Goal: Browse casually

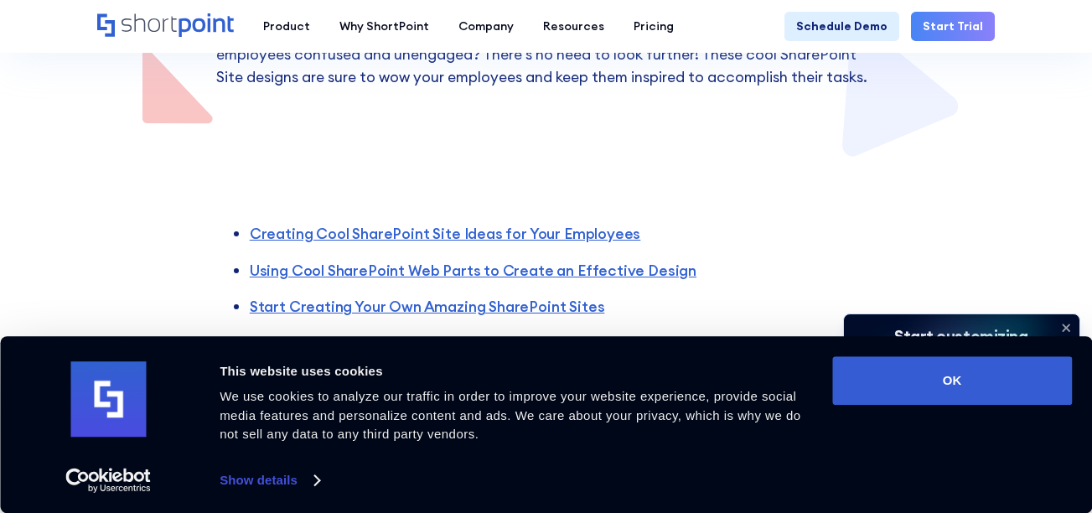
scroll to position [387, 0]
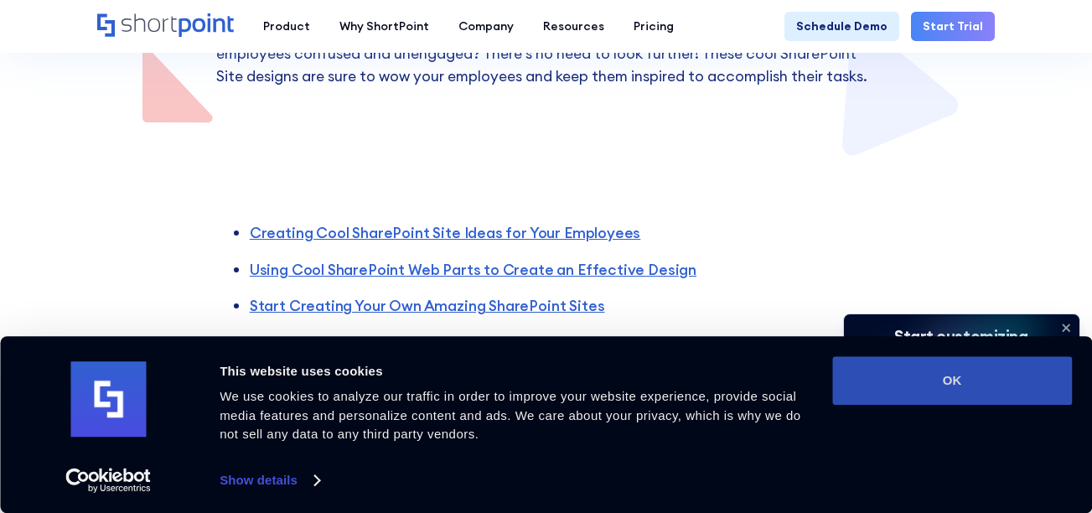
click at [954, 372] on button "OK" at bounding box center [952, 380] width 240 height 49
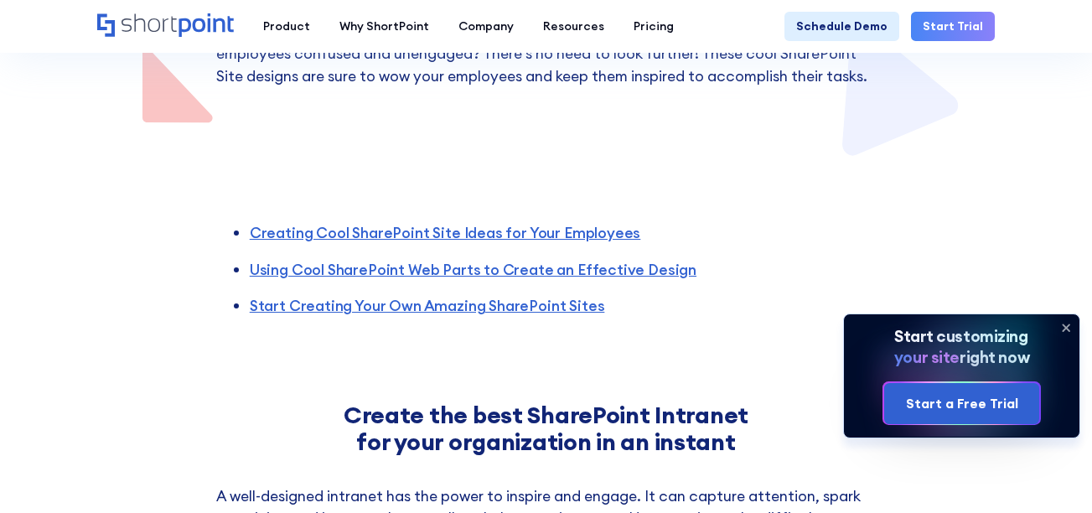
scroll to position [0, 0]
click at [1070, 325] on icon at bounding box center [1066, 327] width 7 height 7
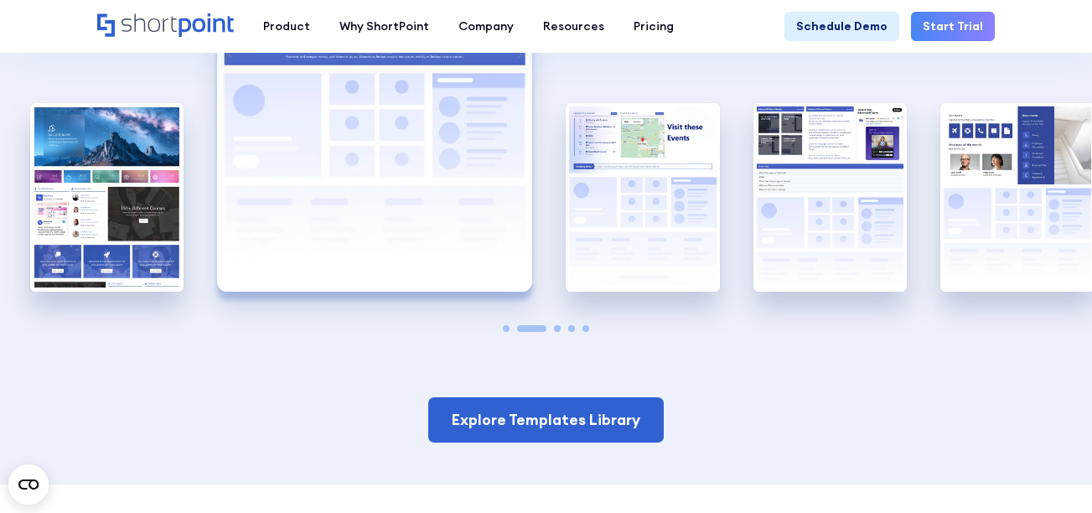
scroll to position [2748, 0]
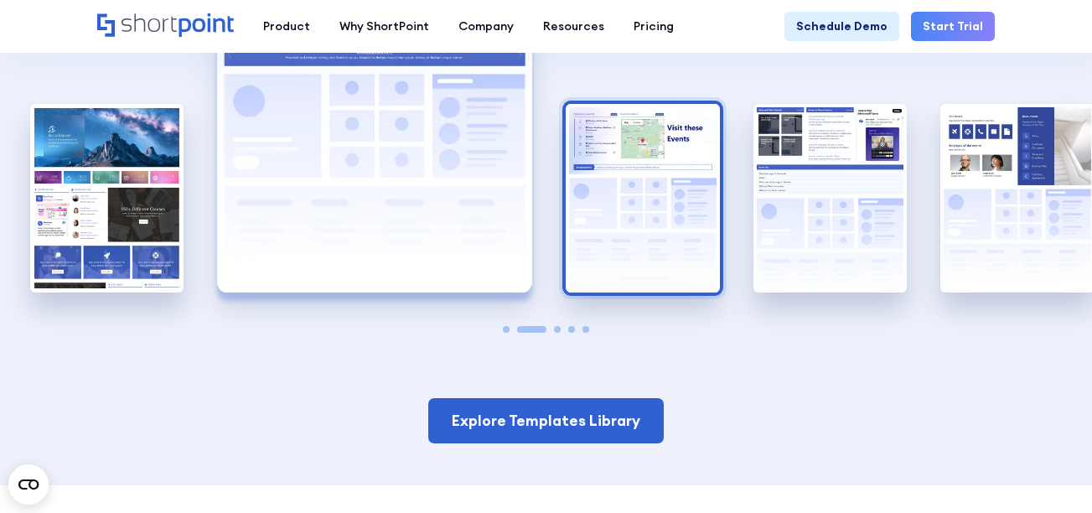
click at [615, 234] on img "3 / 5" at bounding box center [642, 198] width 153 height 189
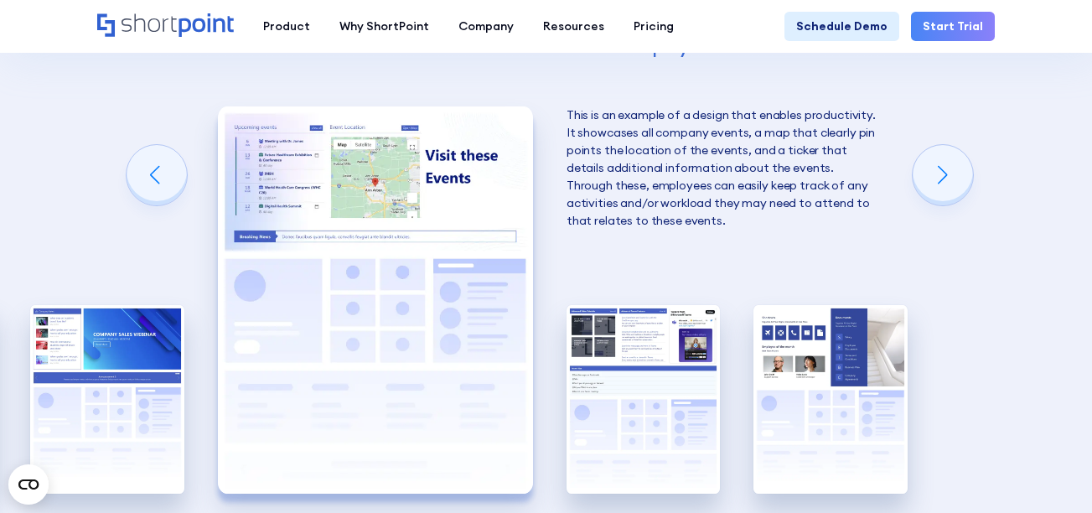
scroll to position [2586, 0]
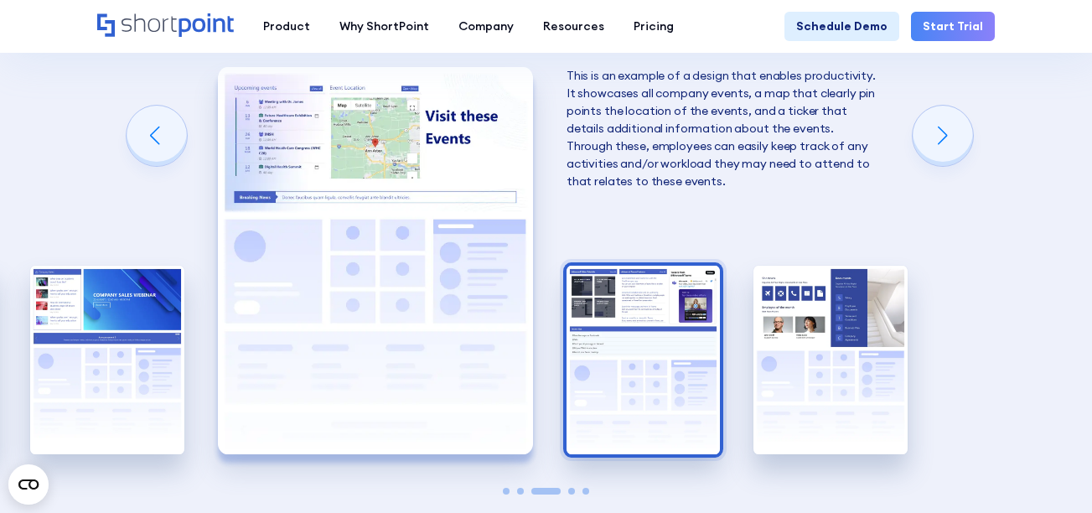
click at [616, 309] on img "4 / 5" at bounding box center [643, 360] width 153 height 189
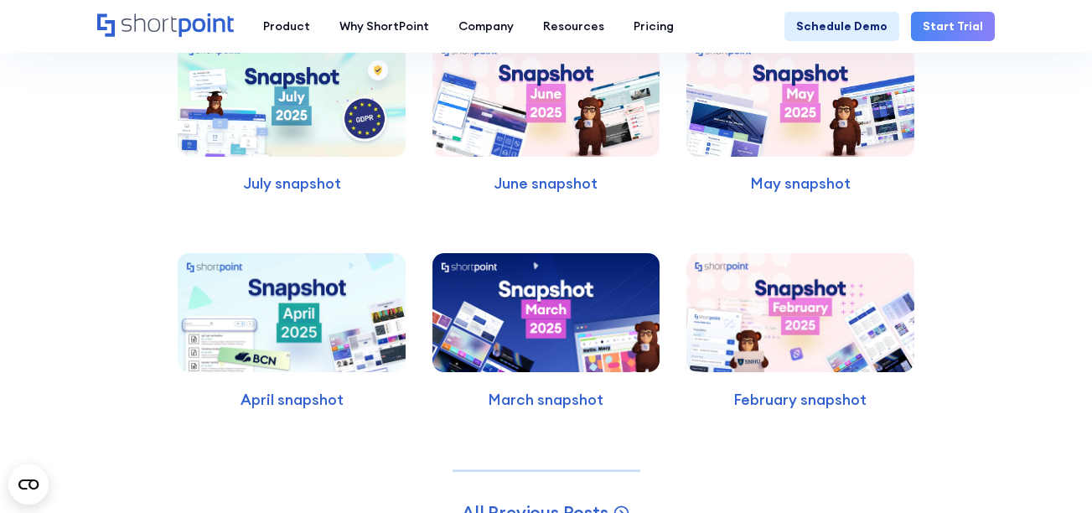
scroll to position [3980, 0]
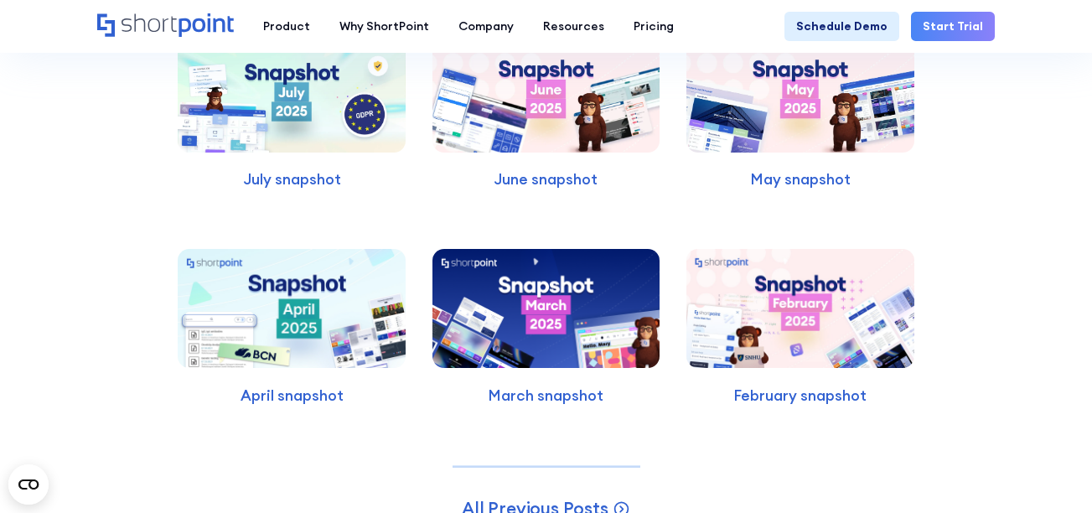
click at [616, 309] on img at bounding box center [547, 308] width 228 height 119
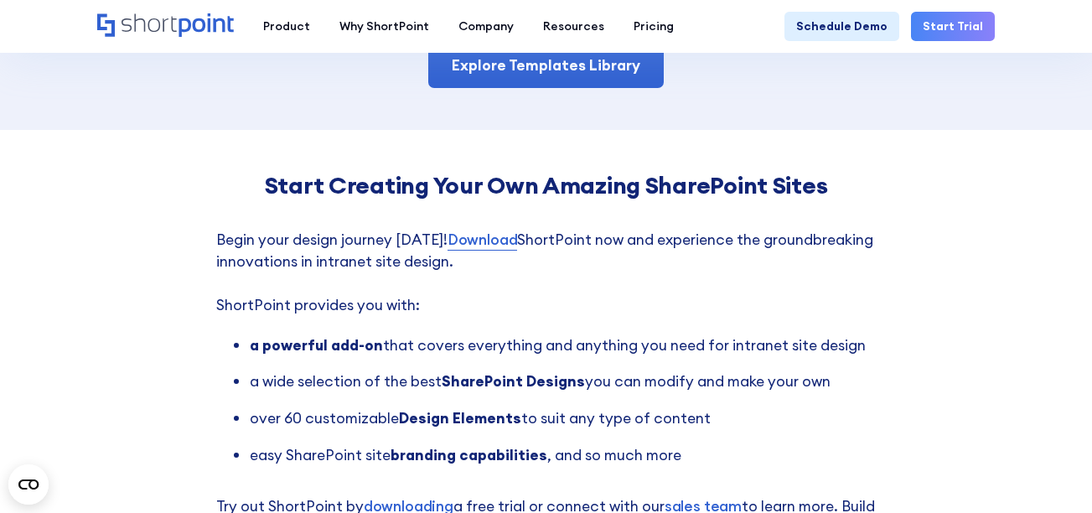
scroll to position [3103, 0]
